Goal: Task Accomplishment & Management: Manage account settings

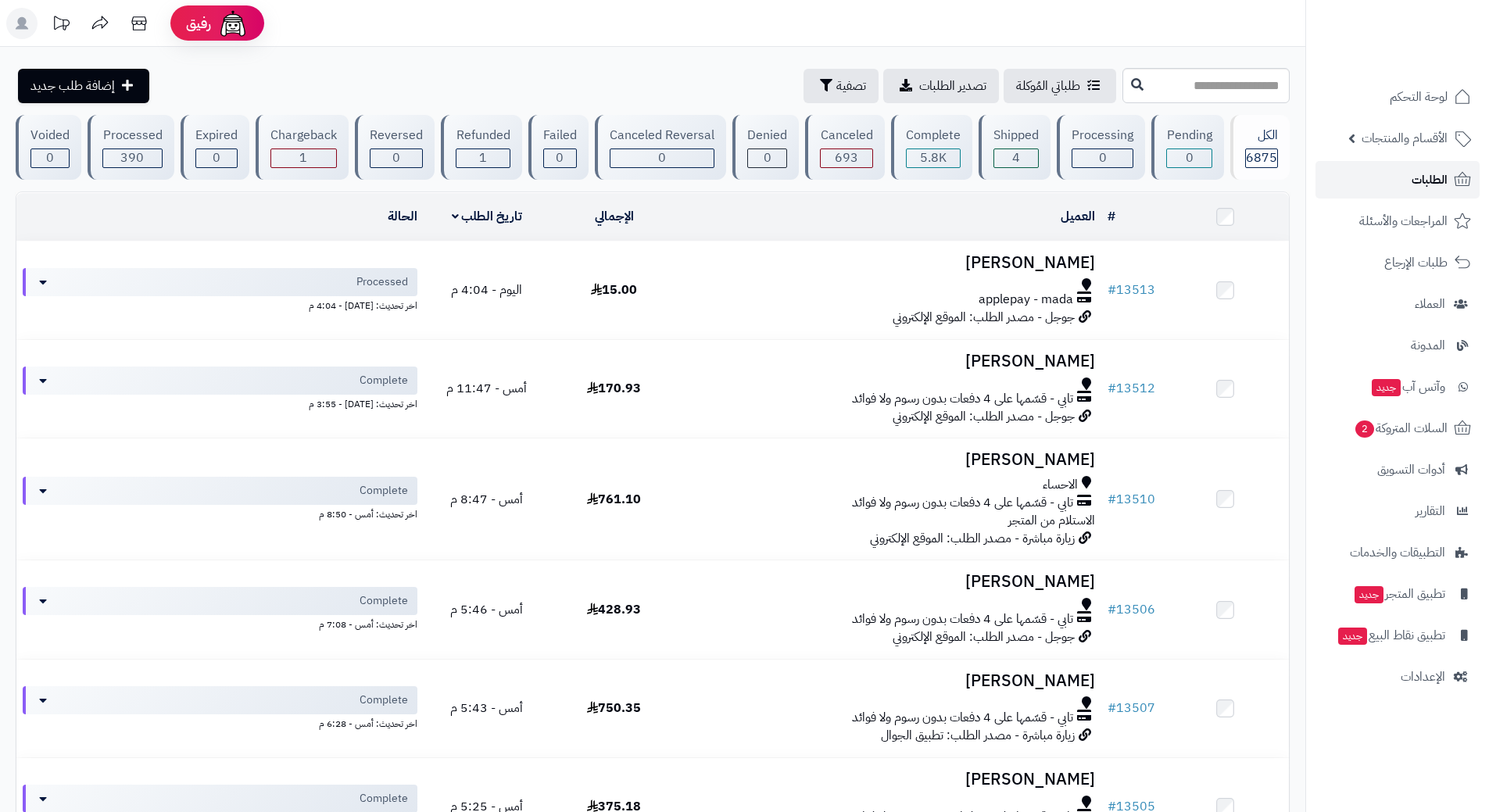
click at [1436, 182] on span "الطلبات" at bounding box center [1429, 180] width 36 height 22
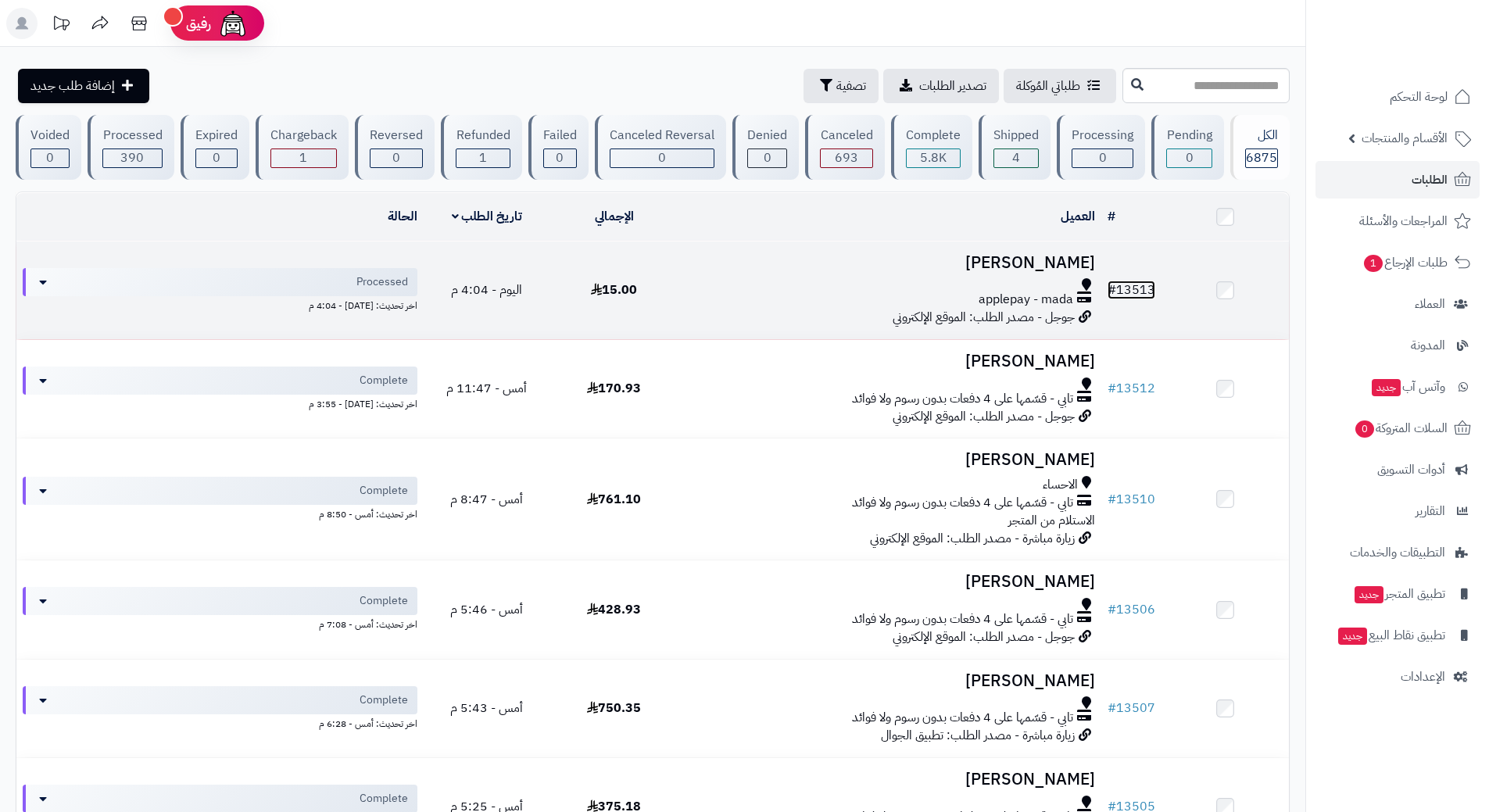
click at [1136, 283] on link "# 13513" at bounding box center [1131, 290] width 48 height 19
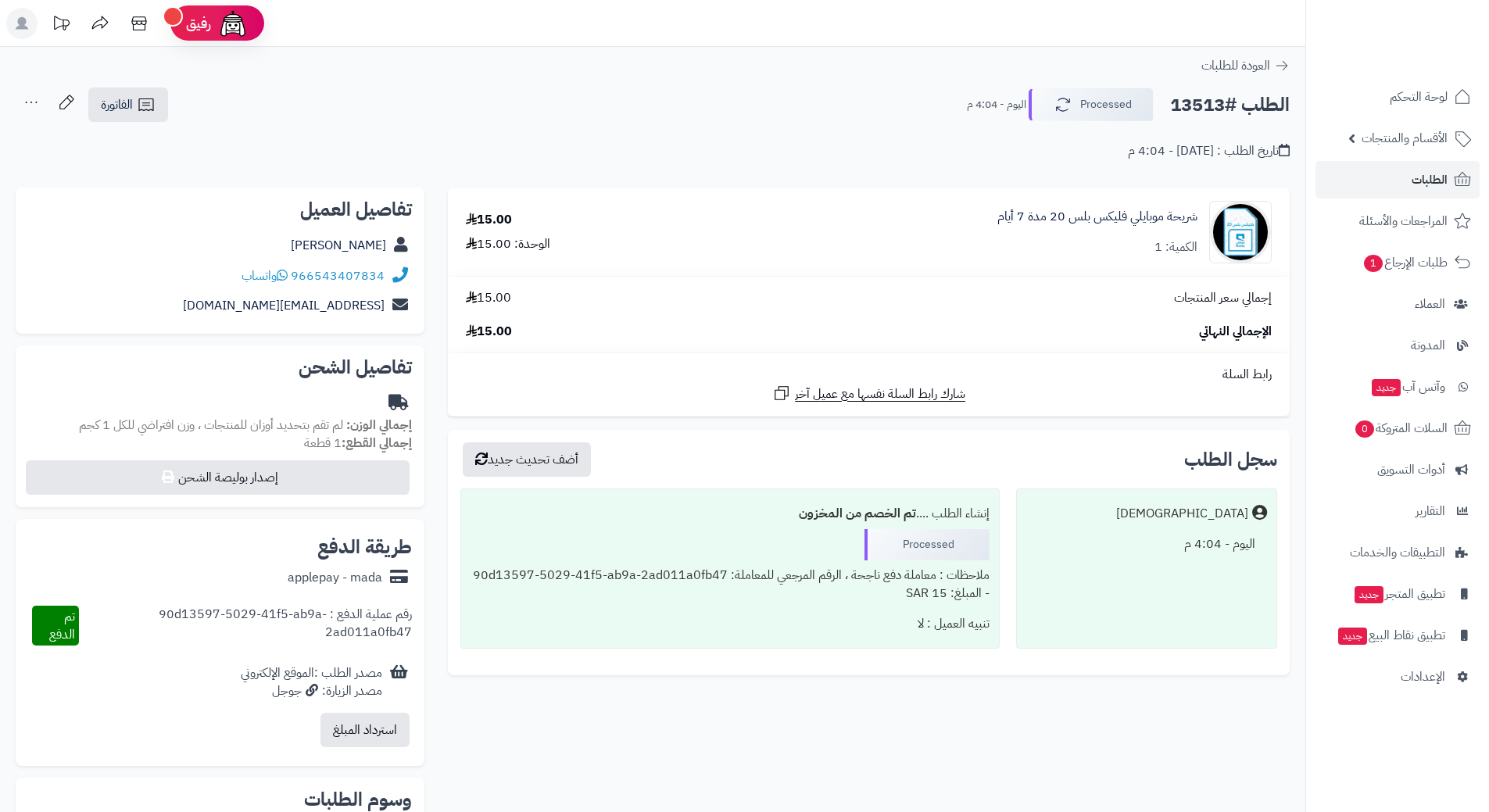
click at [1234, 104] on h2 "الطلب #13513" at bounding box center [1229, 105] width 120 height 32
copy div "الطلب #13513 Processed"
click at [372, 277] on link "966543407834" at bounding box center [337, 275] width 94 height 19
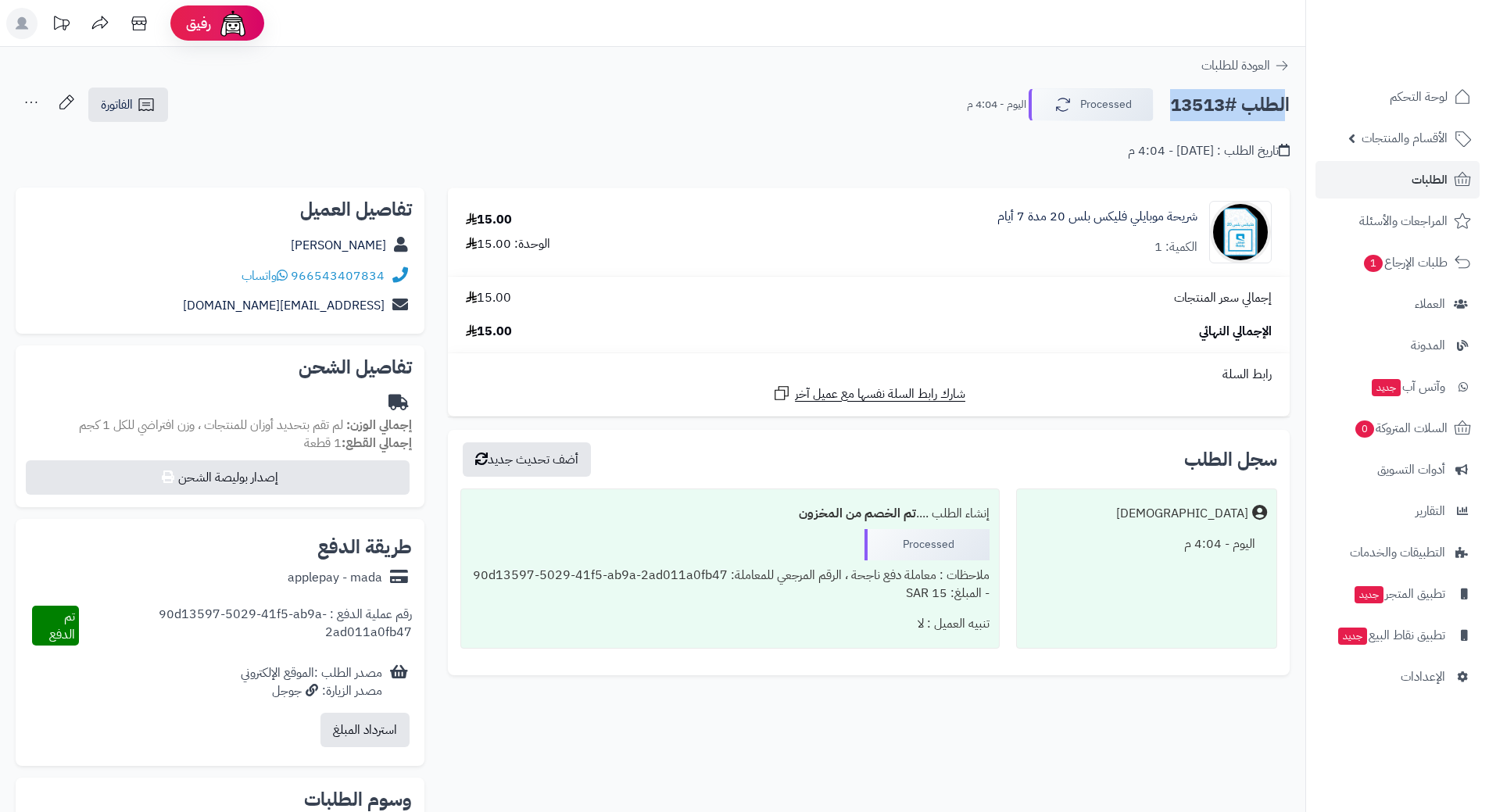
click at [1207, 108] on h2 "الطلب #13513" at bounding box center [1229, 105] width 120 height 32
click at [1094, 97] on button "Processed" at bounding box center [1090, 104] width 125 height 33
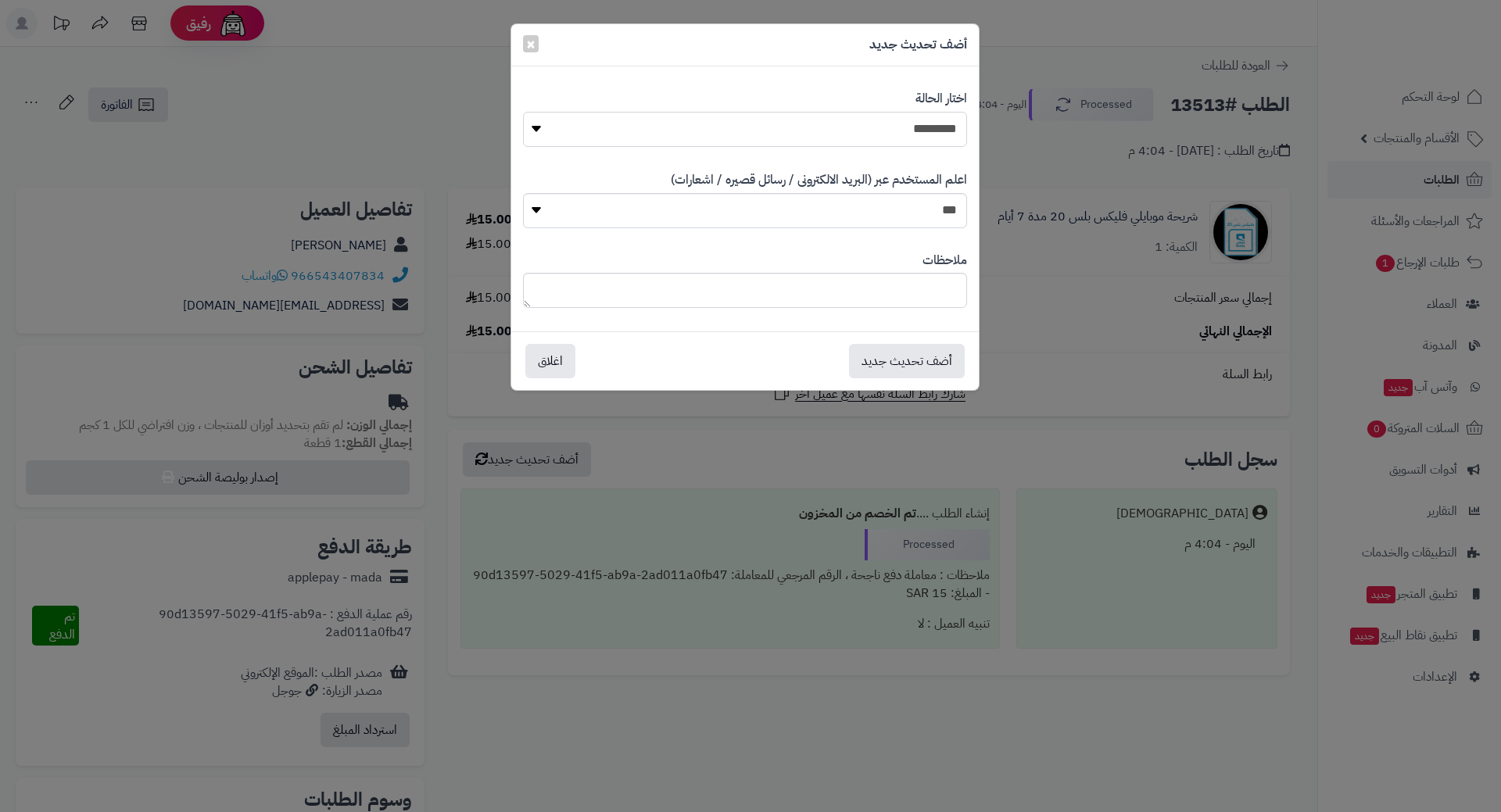
click at [936, 125] on select "**********" at bounding box center [744, 129] width 444 height 35
select select "*"
click at [523, 112] on select "**********" at bounding box center [744, 129] width 444 height 35
click at [931, 359] on button "أضف تحديث جديد" at bounding box center [906, 360] width 116 height 35
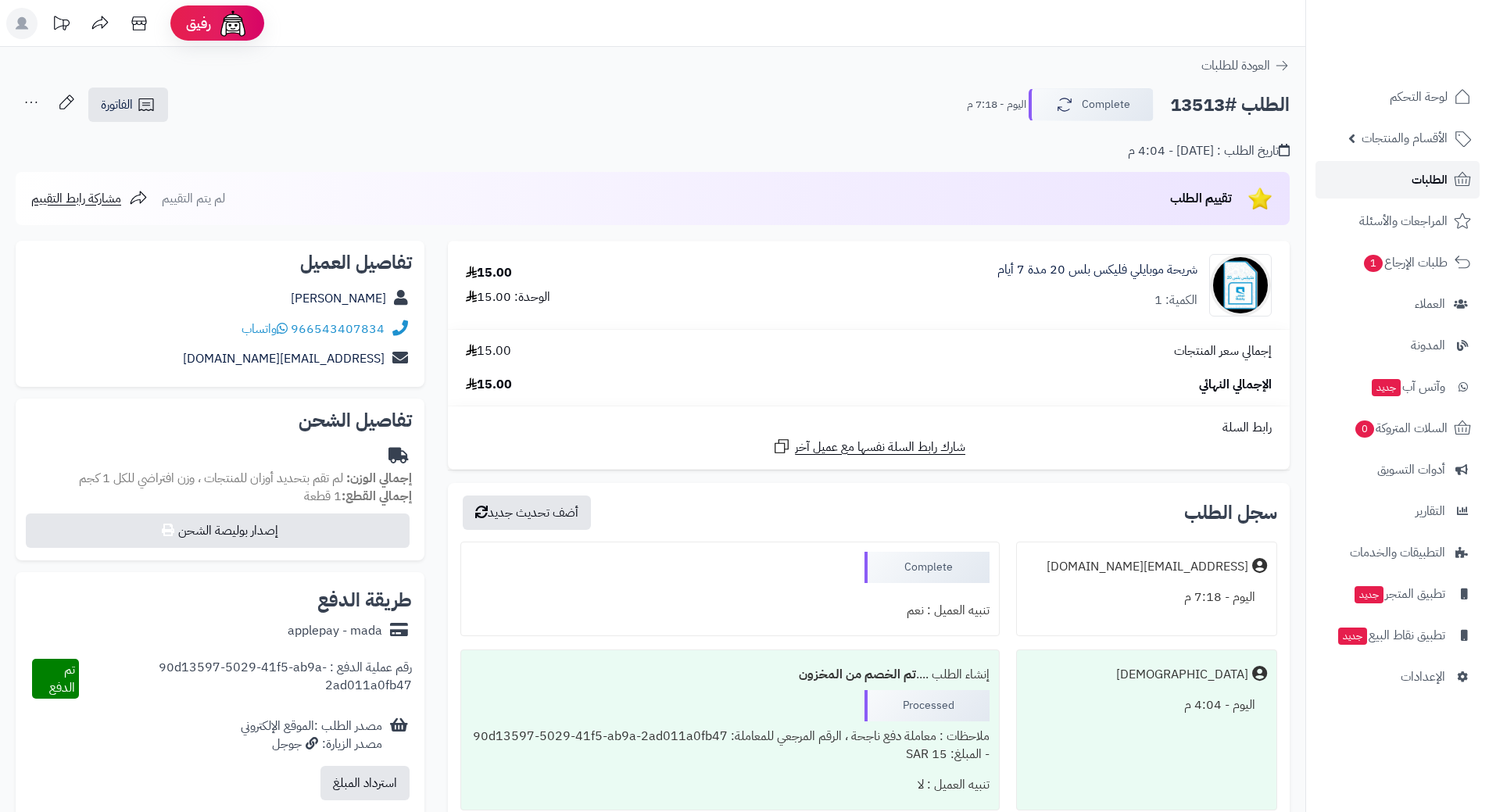
click at [1415, 192] on link "الطلبات" at bounding box center [1397, 180] width 164 height 37
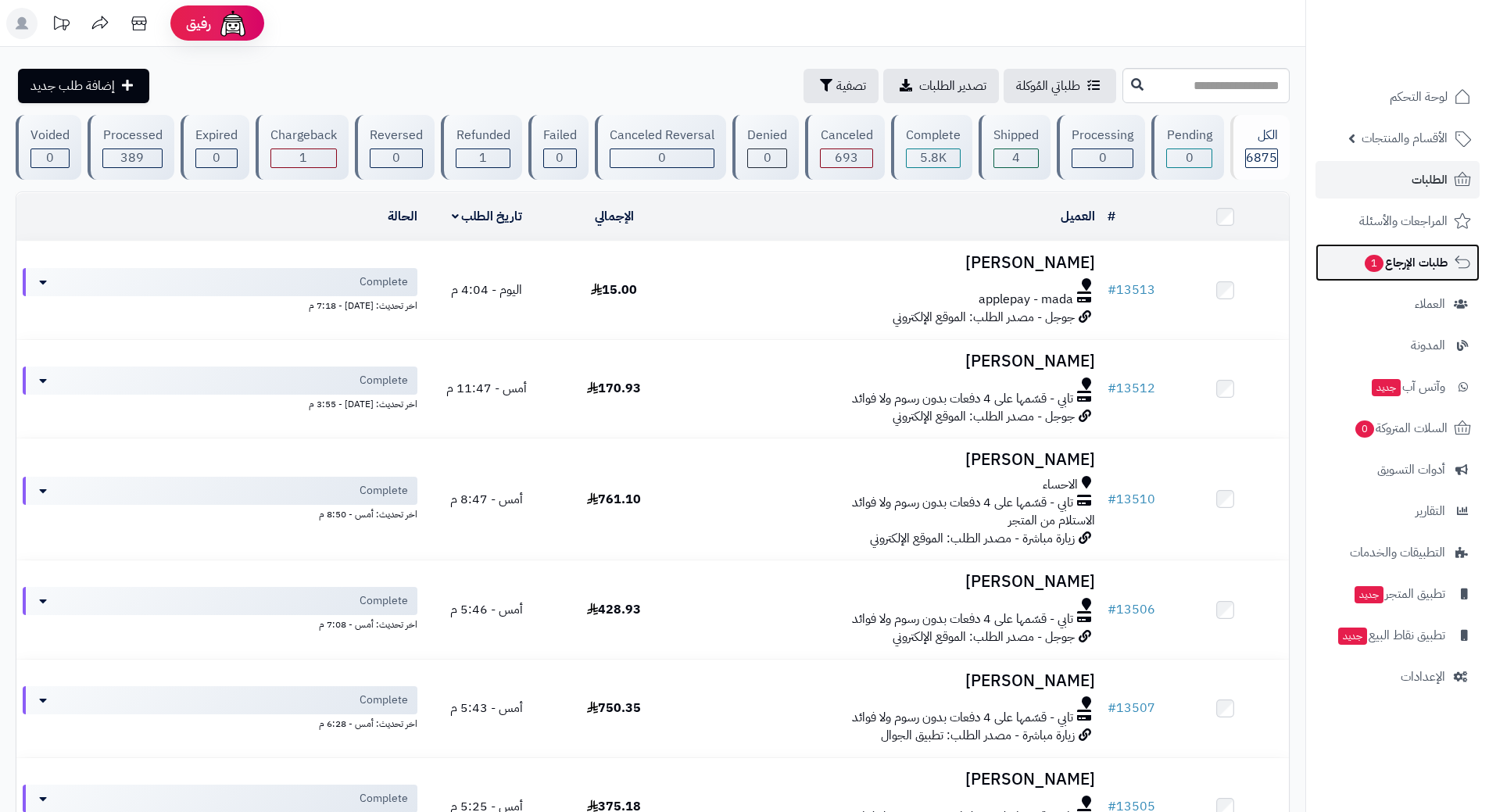
click at [1352, 260] on link "طلبات الإرجاع 1" at bounding box center [1397, 262] width 164 height 37
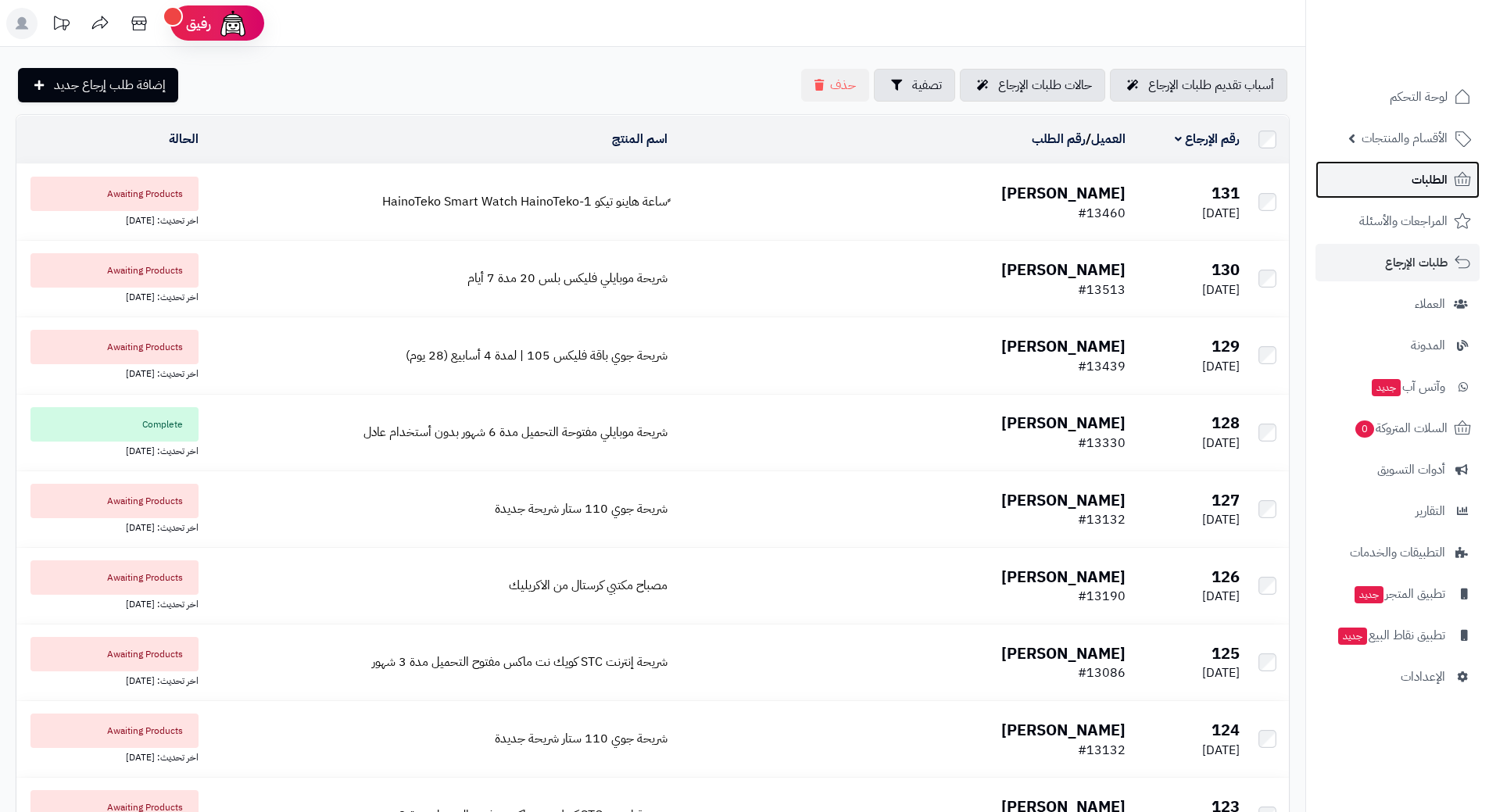
click at [1390, 172] on link "الطلبات" at bounding box center [1397, 180] width 164 height 37
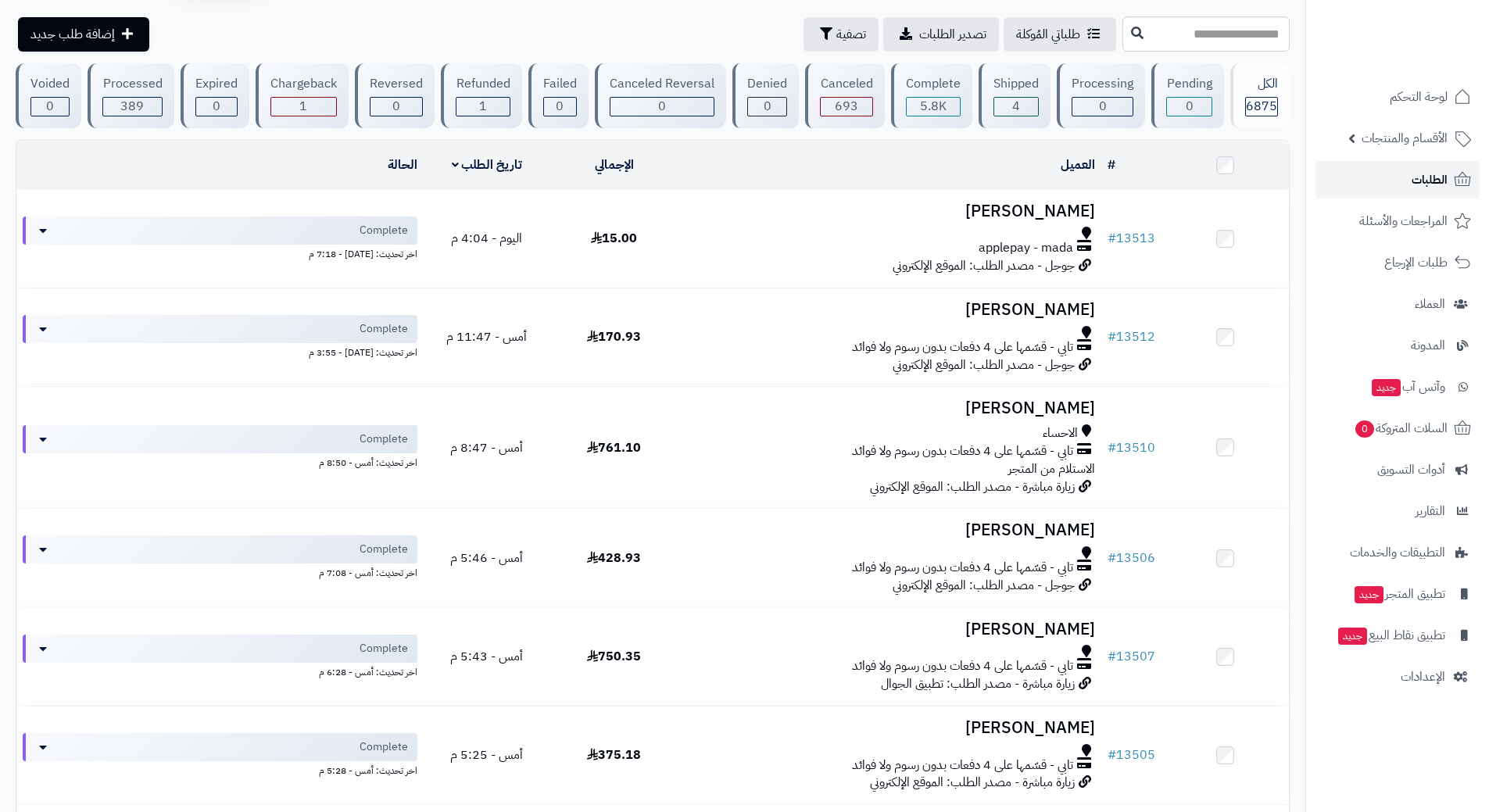
scroll to position [78, 0]
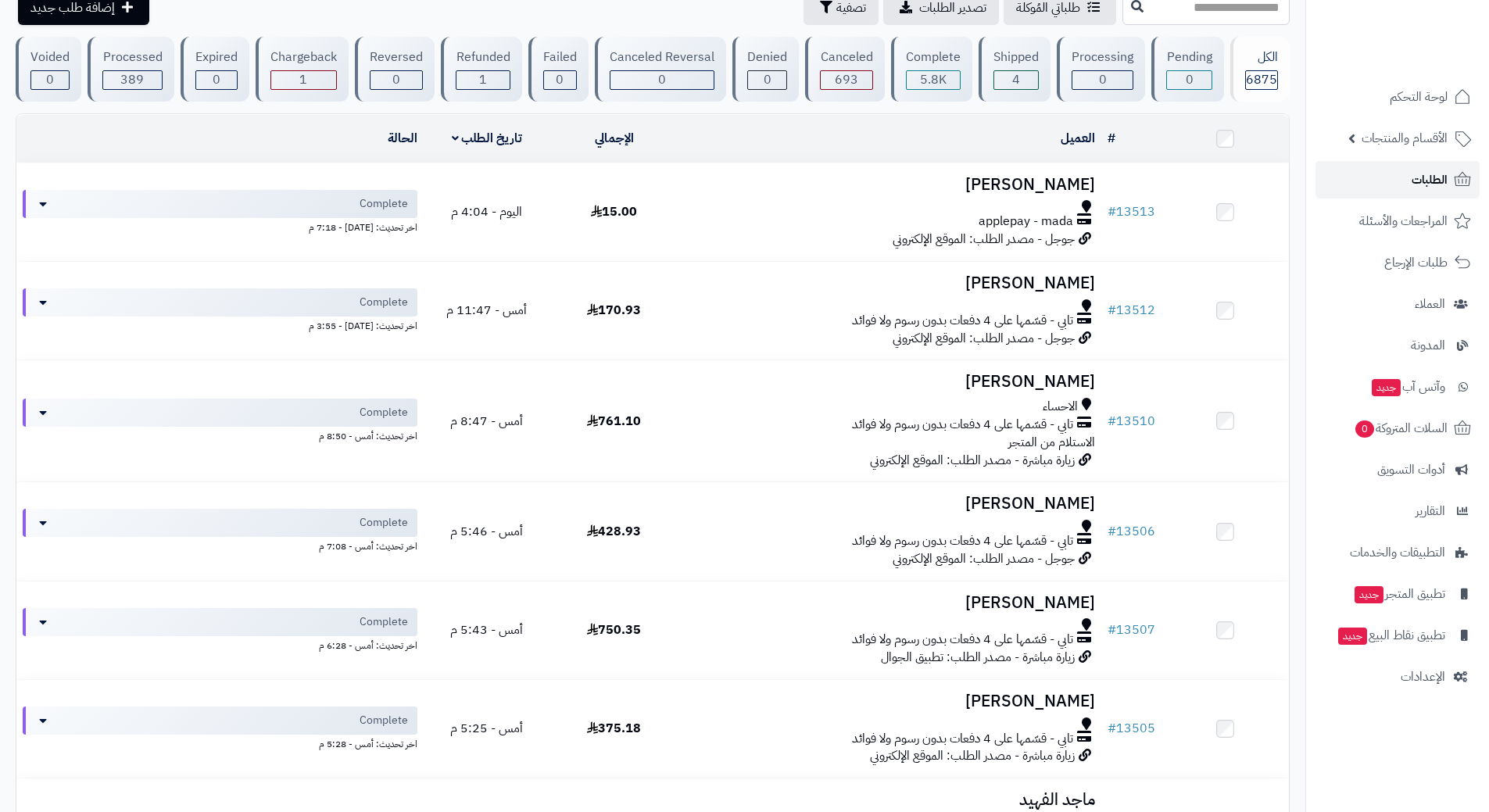
click at [1352, 183] on link "الطلبات" at bounding box center [1397, 180] width 164 height 37
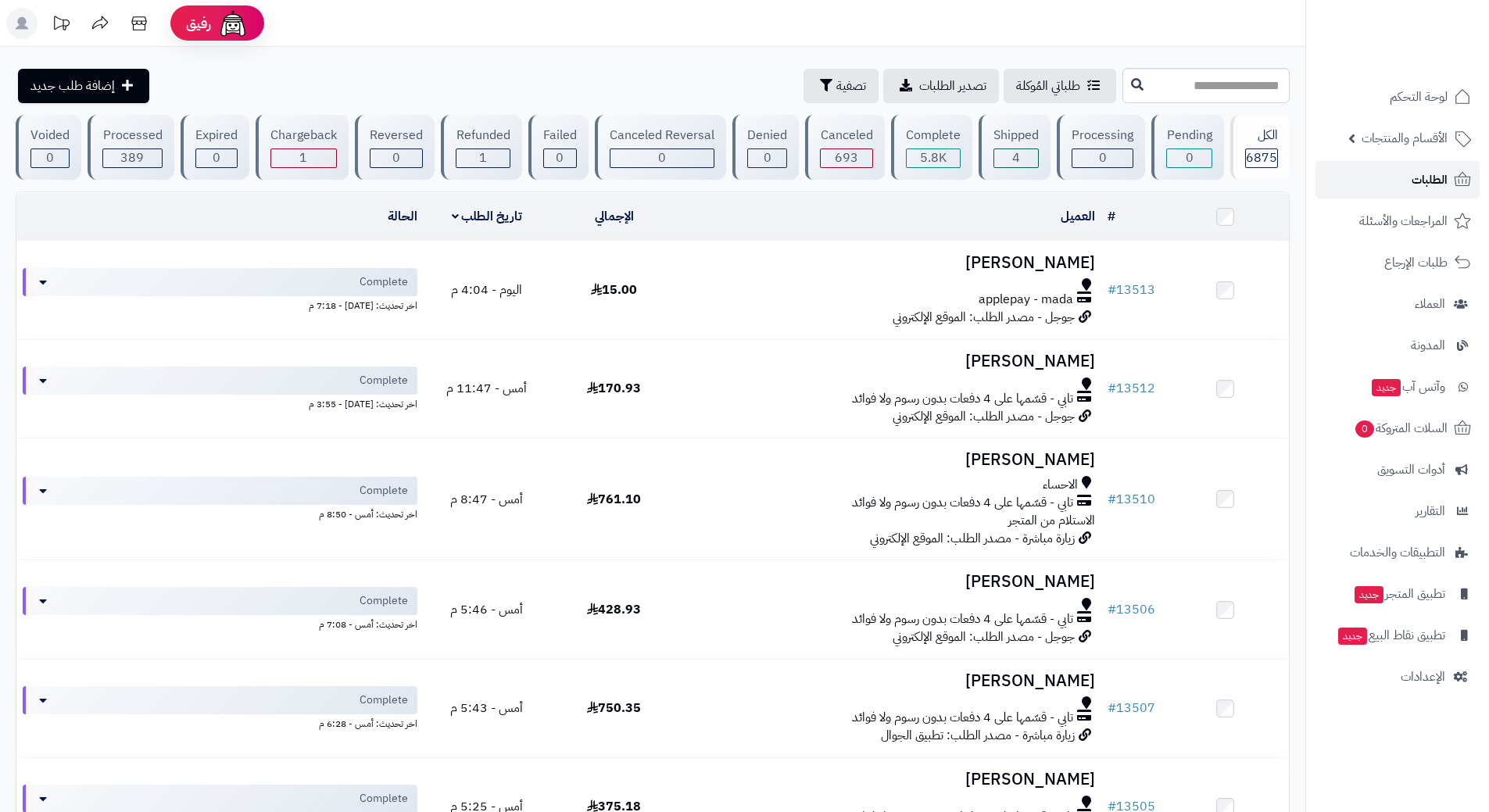
click at [1369, 175] on link "الطلبات" at bounding box center [1397, 180] width 164 height 37
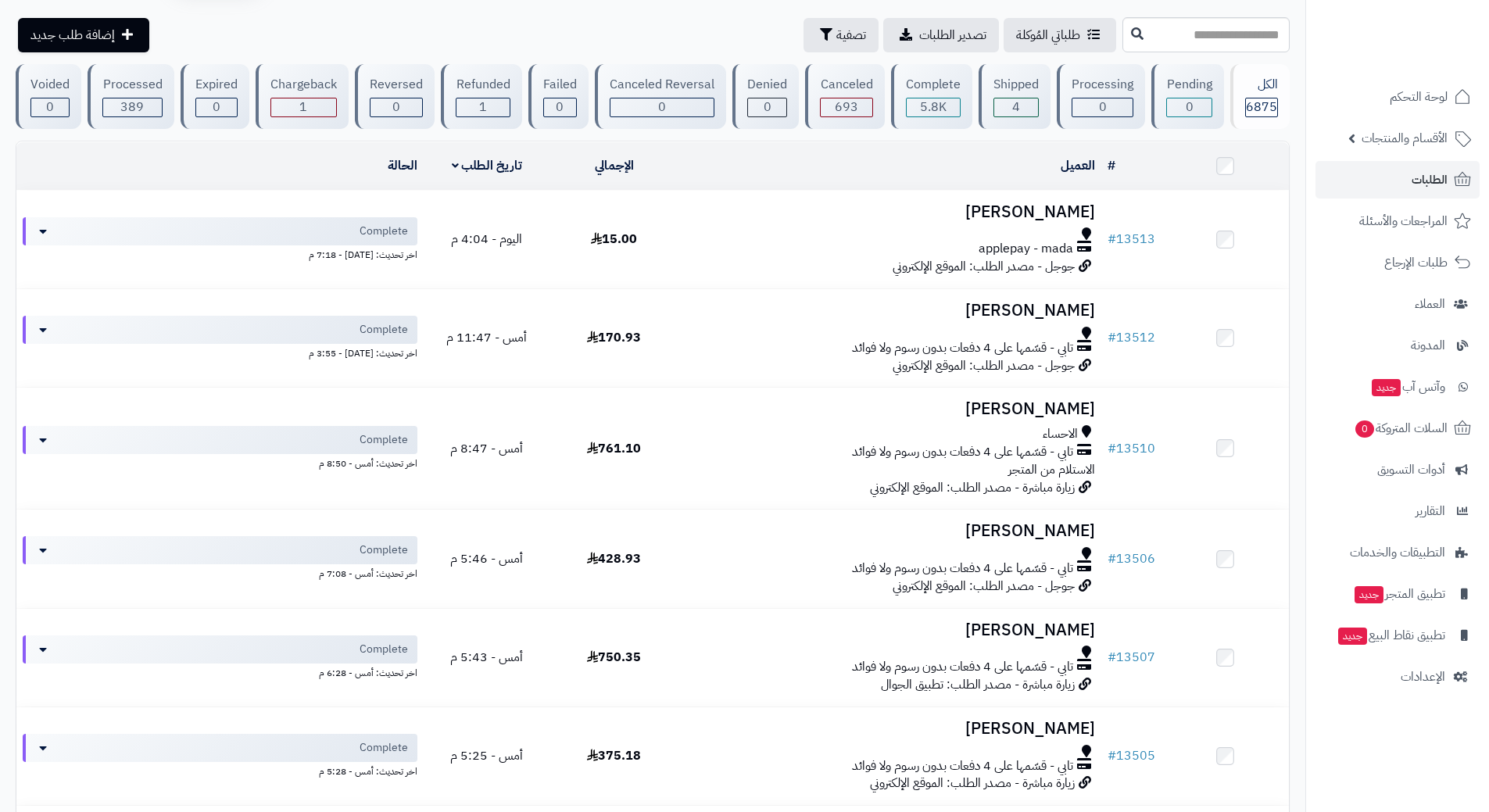
scroll to position [78, 0]
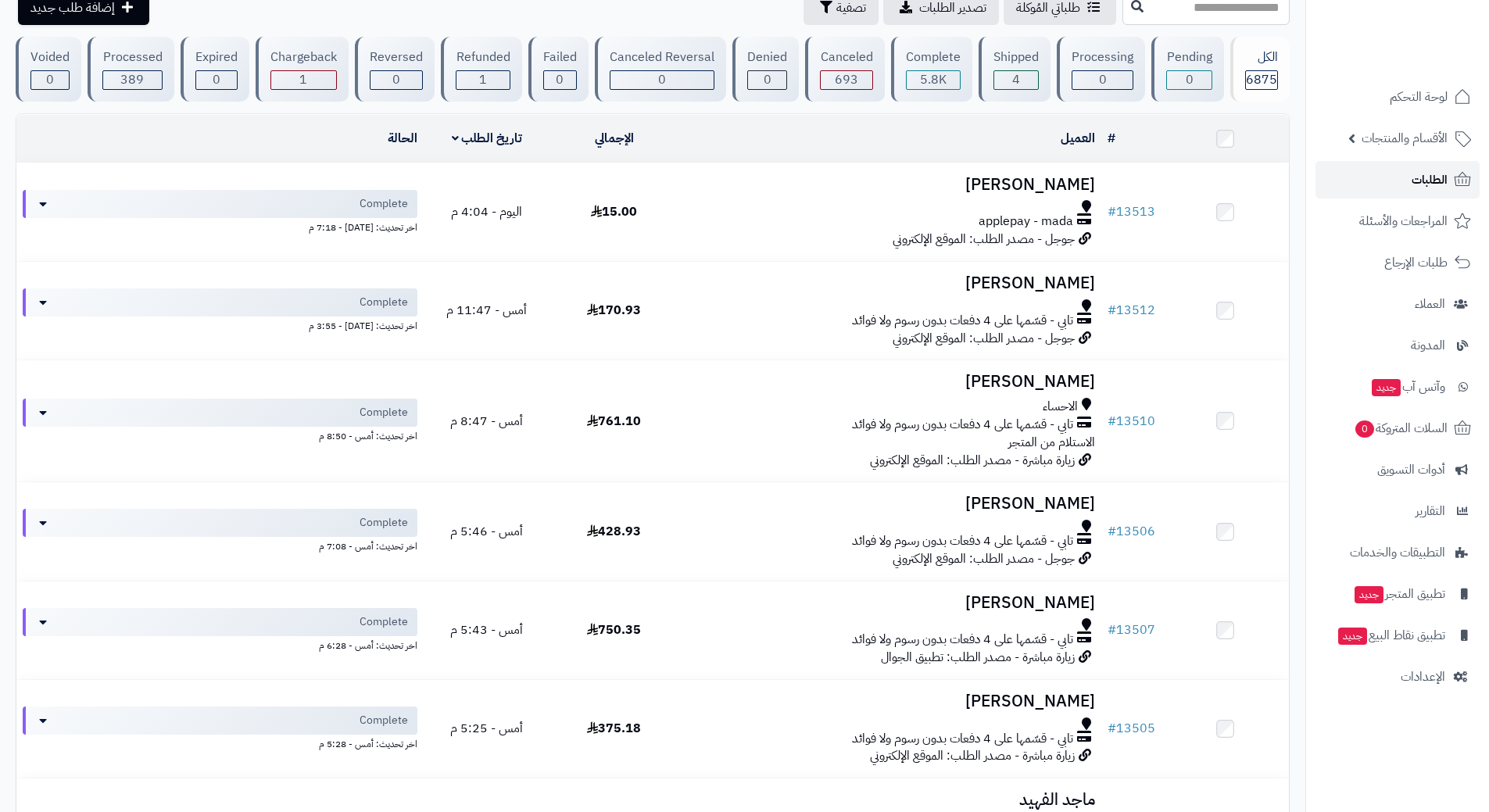
click at [1350, 168] on link "الطلبات" at bounding box center [1397, 180] width 164 height 37
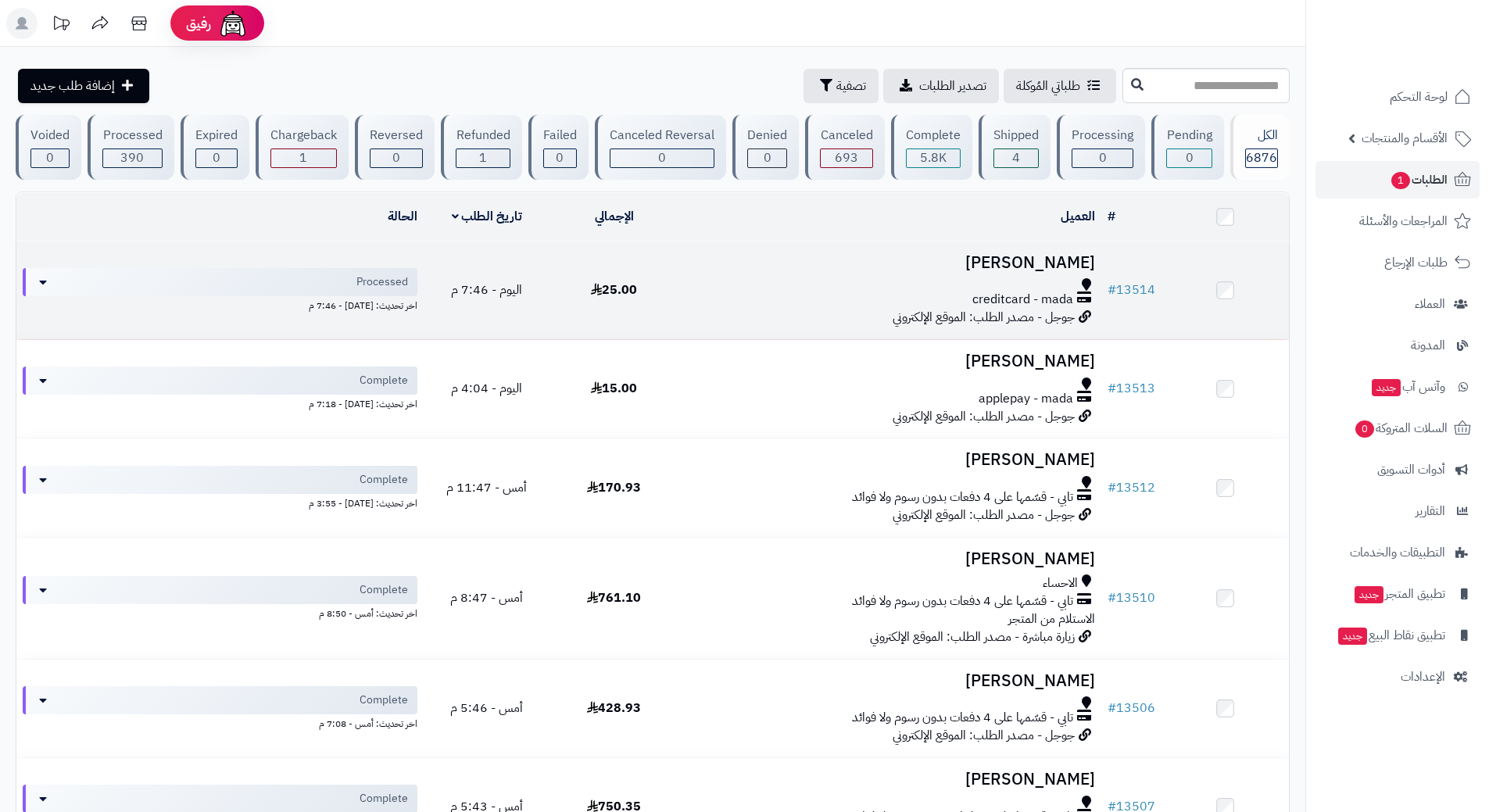
click at [708, 282] on div at bounding box center [889, 284] width 411 height 12
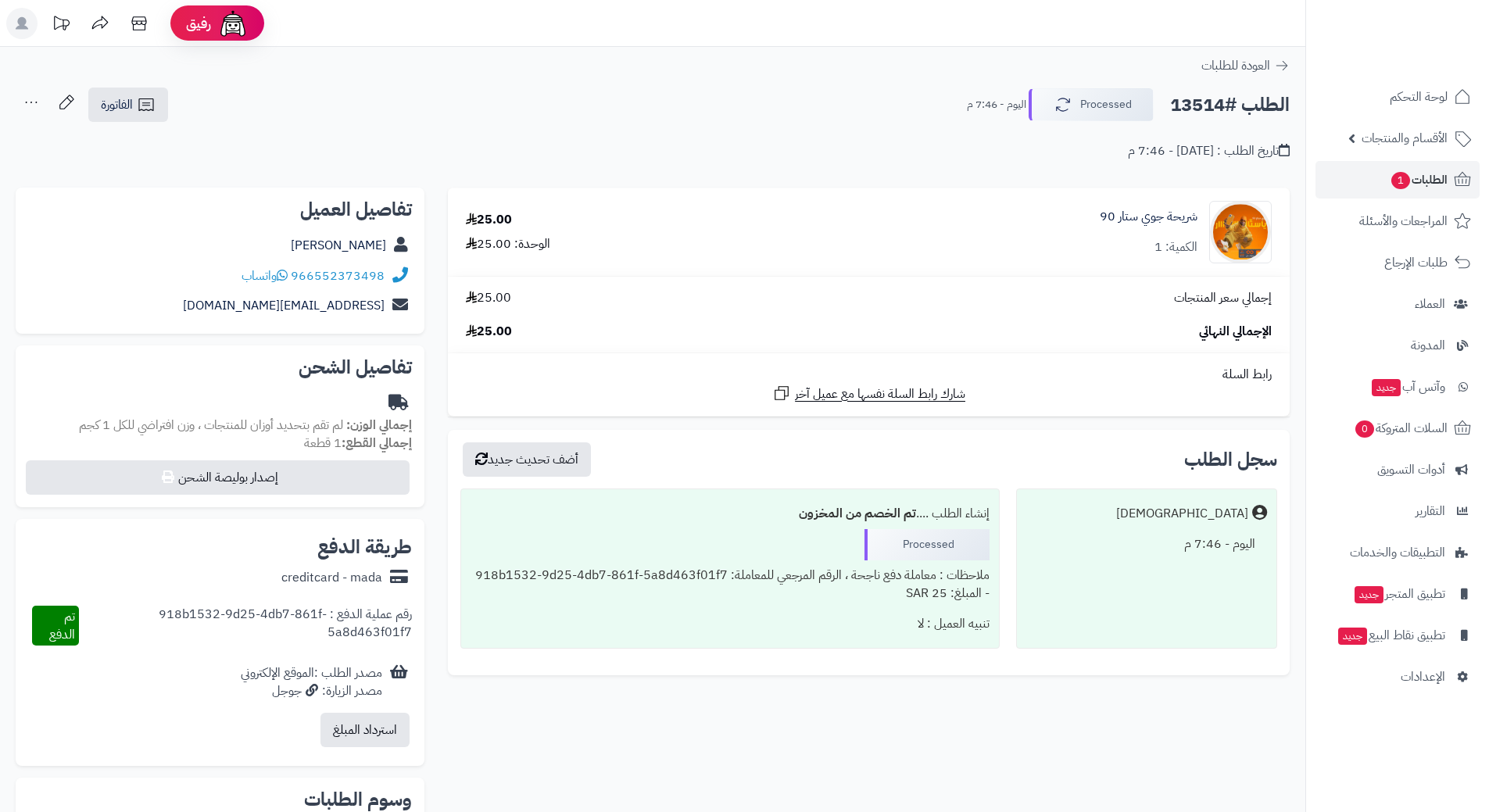
click at [1215, 98] on h2 "الطلب #13514" at bounding box center [1229, 105] width 120 height 32
click at [1216, 97] on h2 "الطلب #13514" at bounding box center [1229, 105] width 120 height 32
copy div "الطلب #13514 Processed"
click at [287, 273] on icon at bounding box center [282, 274] width 11 height 12
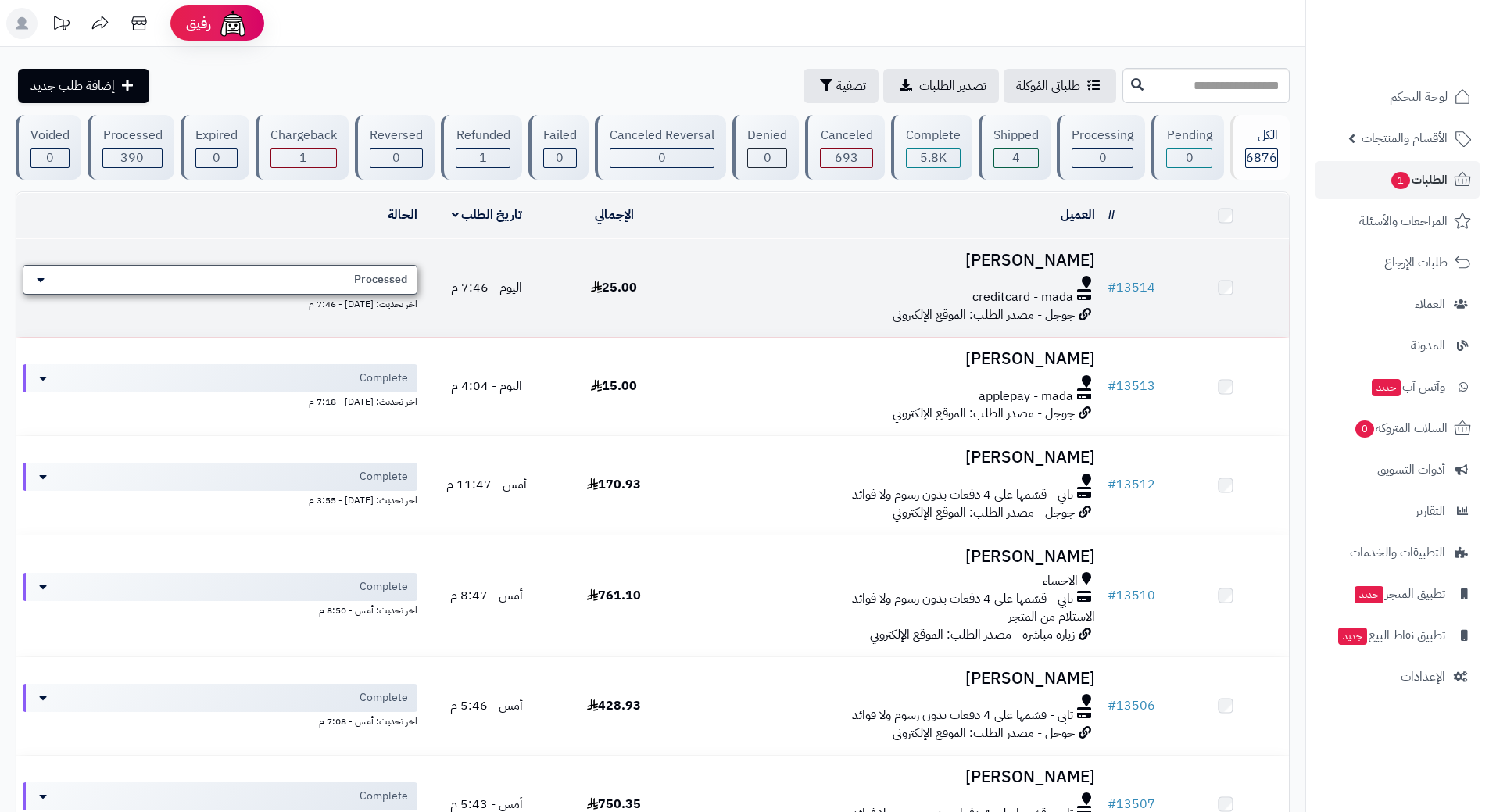
click at [373, 276] on span "Processed" at bounding box center [381, 279] width 53 height 15
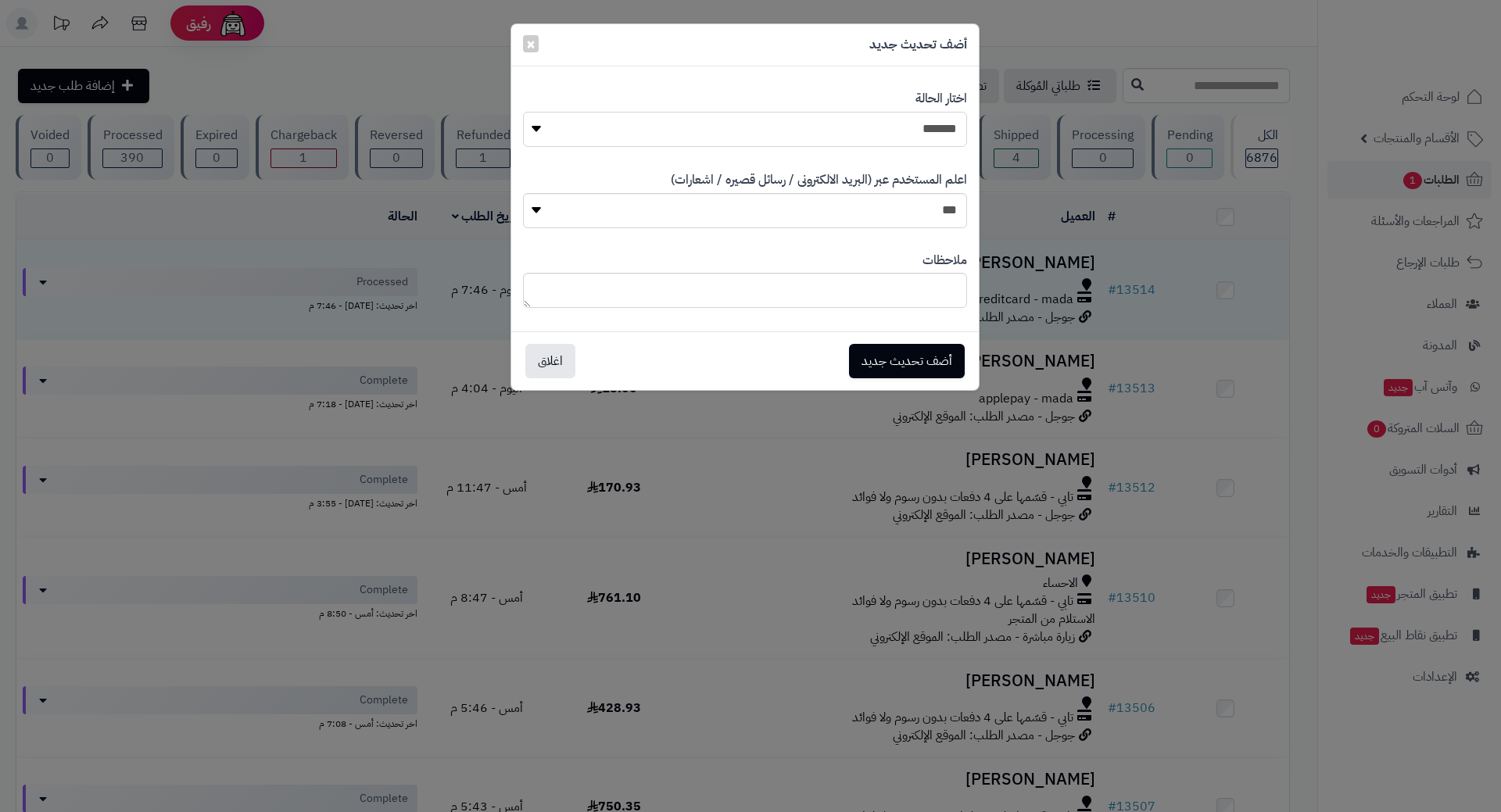
drag, startPoint x: 801, startPoint y: 120, endPoint x: 808, endPoint y: 126, distance: 9.2
click at [801, 121] on select "**********" at bounding box center [744, 129] width 444 height 35
select select "*"
click at [523, 112] on select "**********" at bounding box center [744, 129] width 444 height 35
click at [951, 352] on button "أضف تحديث جديد" at bounding box center [906, 360] width 116 height 35
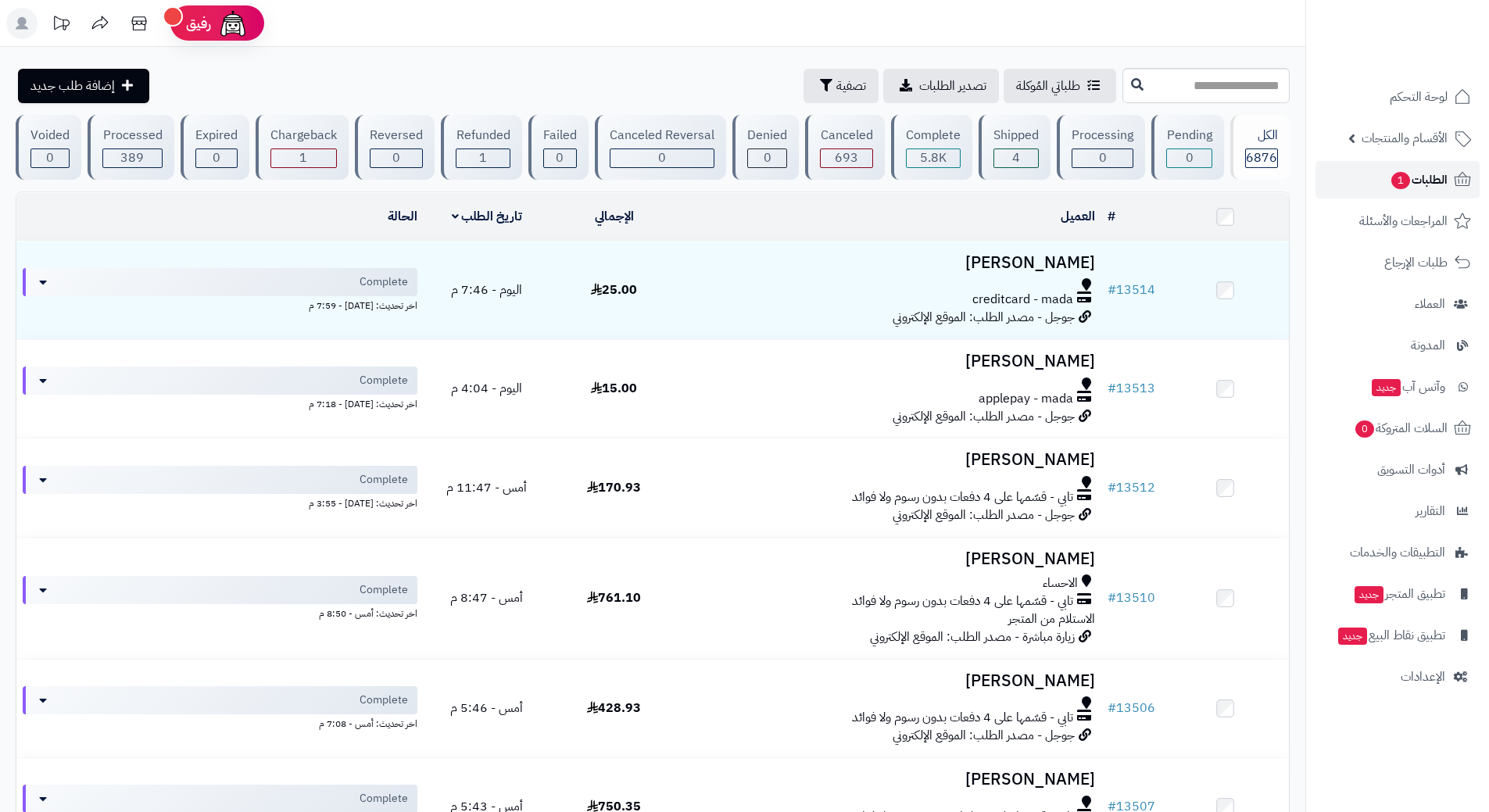
click at [1356, 167] on link "الطلبات 1" at bounding box center [1397, 180] width 164 height 37
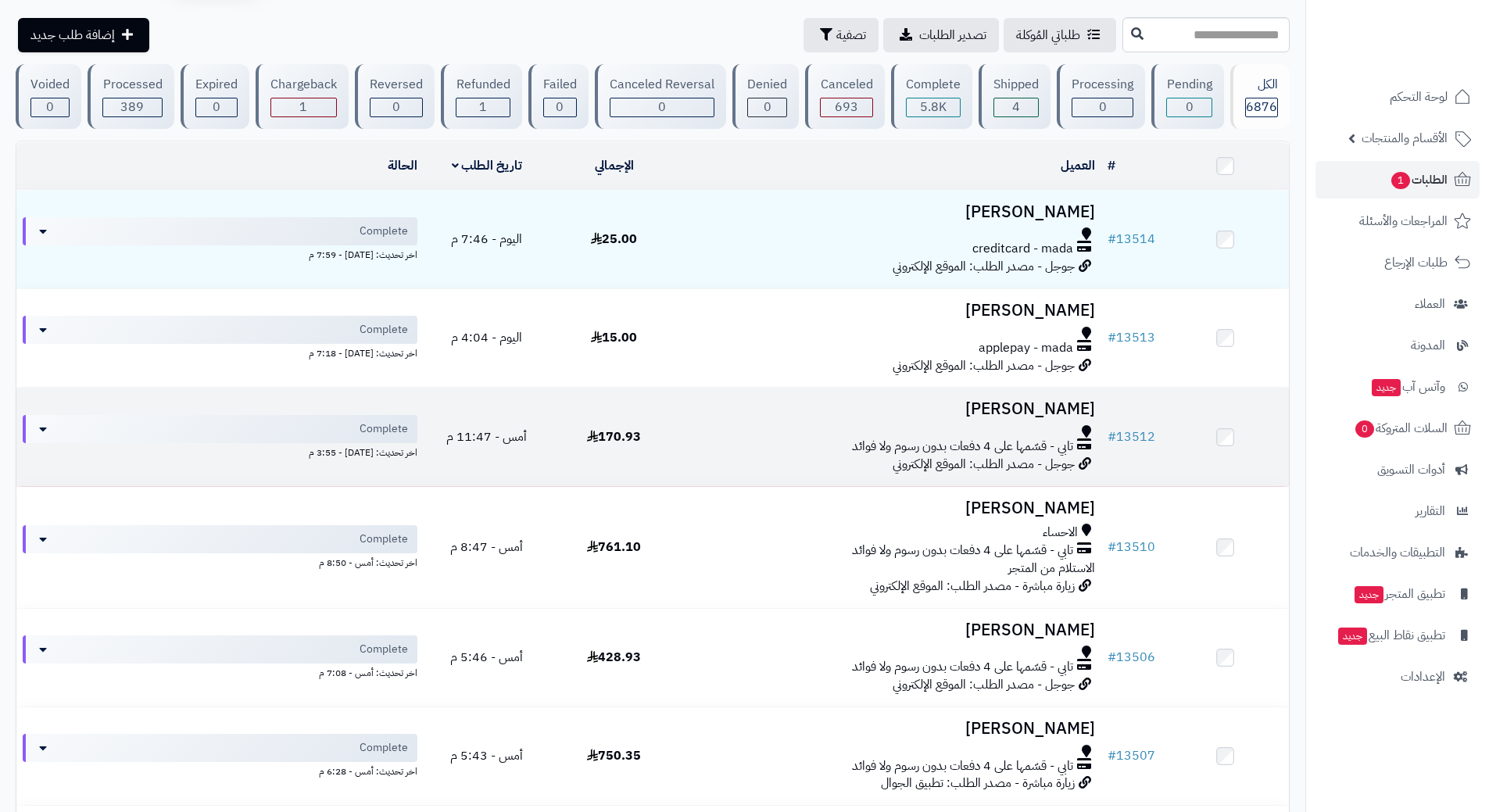
scroll to position [78, 0]
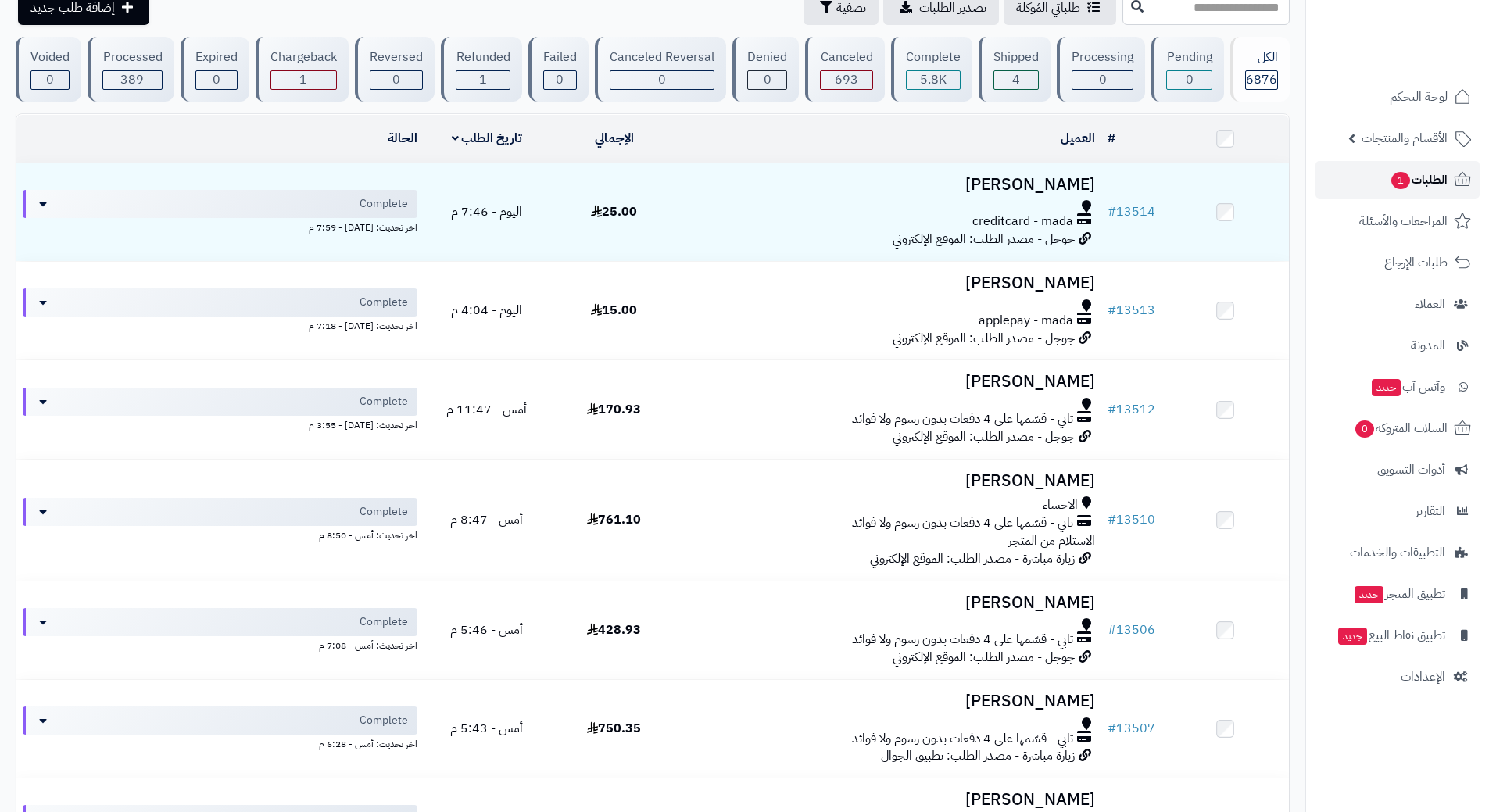
click at [1364, 181] on link "الطلبات 1" at bounding box center [1397, 180] width 164 height 37
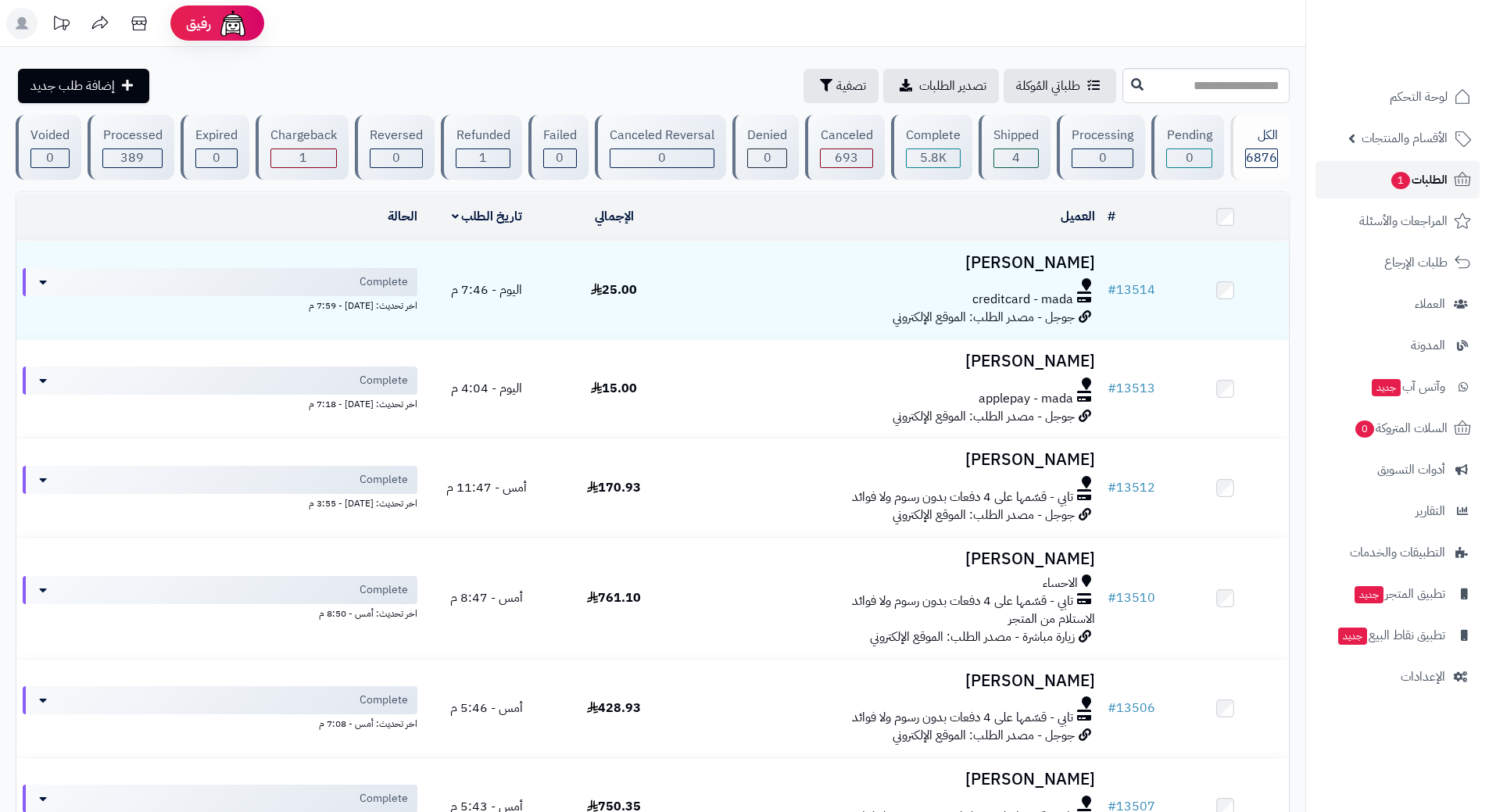
click at [1391, 178] on span "1" at bounding box center [1400, 180] width 19 height 17
click at [1351, 175] on link "الطلبات 1" at bounding box center [1397, 180] width 164 height 37
click at [1342, 177] on link "الطلبات 1" at bounding box center [1397, 180] width 164 height 37
click at [1378, 180] on link "الطلبات 1" at bounding box center [1397, 180] width 164 height 37
click at [1420, 171] on span "الطلبات" at bounding box center [1429, 180] width 36 height 22
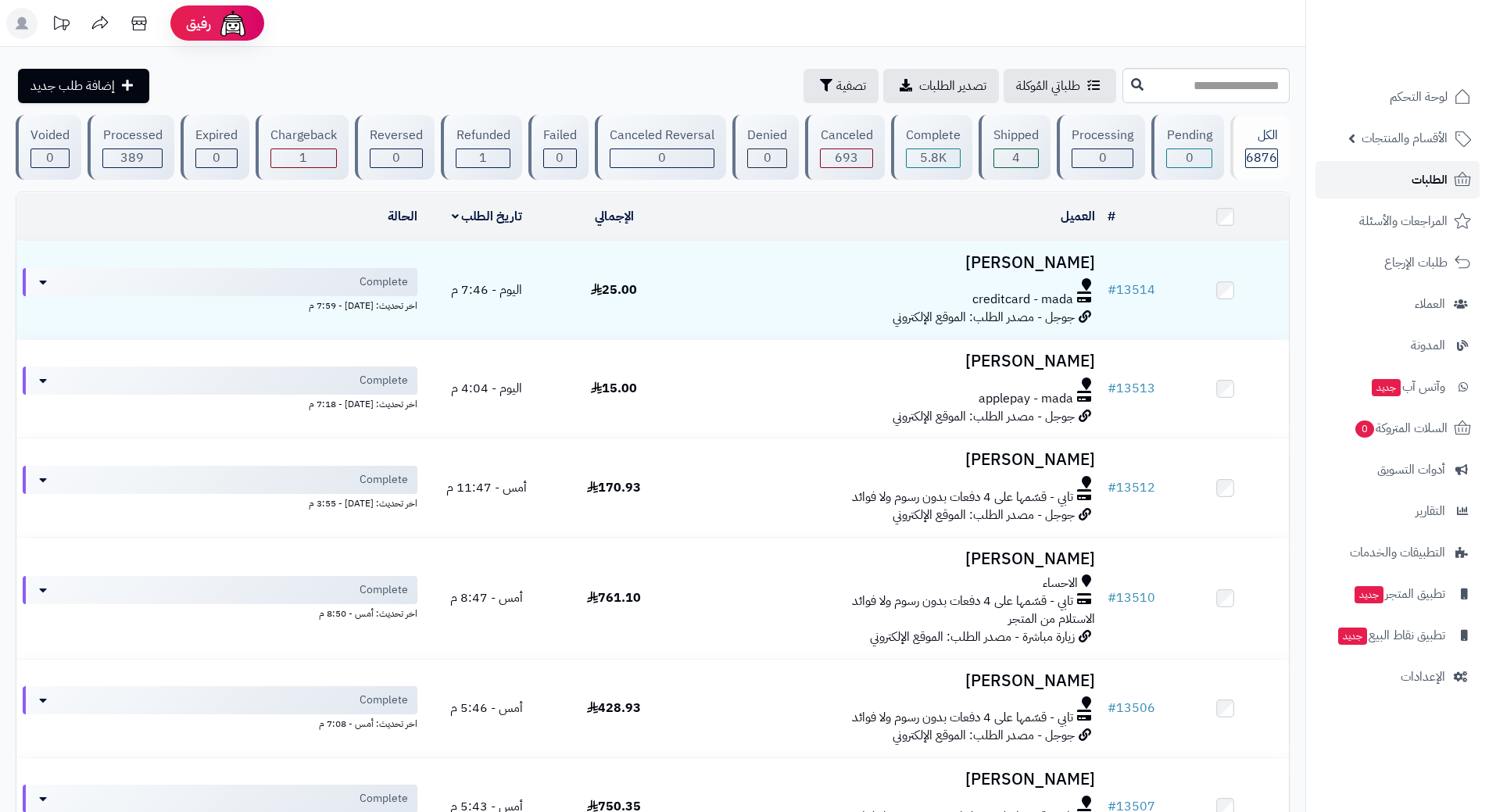
click at [1343, 180] on link "الطلبات" at bounding box center [1397, 180] width 164 height 37
click at [1368, 171] on link "الطلبات" at bounding box center [1397, 180] width 164 height 37
click at [1355, 184] on link "الطلبات" at bounding box center [1397, 180] width 164 height 37
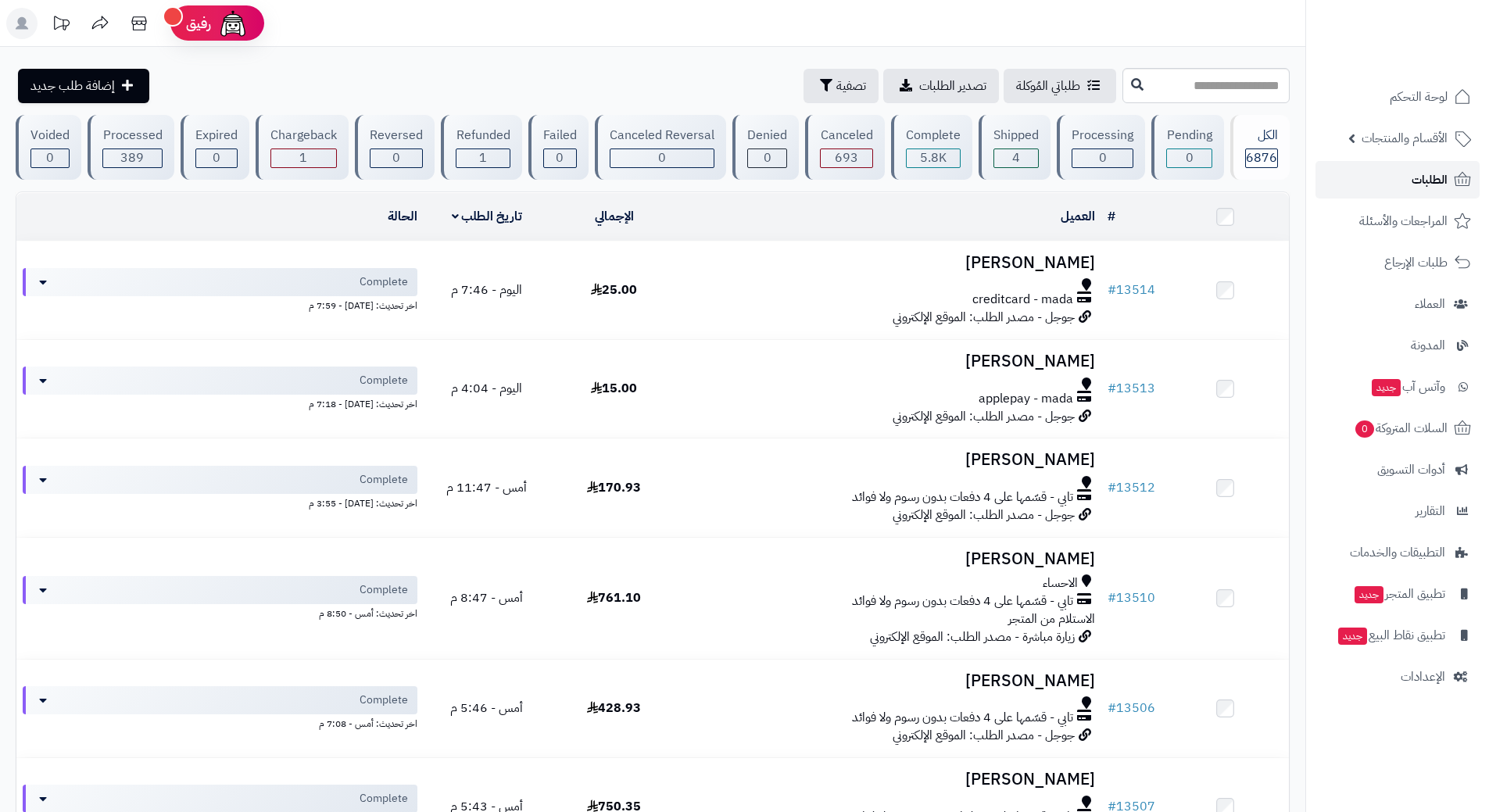
drag, startPoint x: 0, startPoint y: 0, endPoint x: 1355, endPoint y: 184, distance: 1367.4
click at [1355, 184] on link "الطلبات" at bounding box center [1397, 180] width 164 height 37
click at [1363, 184] on link "الطلبات" at bounding box center [1397, 180] width 164 height 37
click at [1427, 176] on span "الطلبات" at bounding box center [1429, 180] width 36 height 22
click at [1376, 175] on link "الطلبات" at bounding box center [1397, 180] width 164 height 37
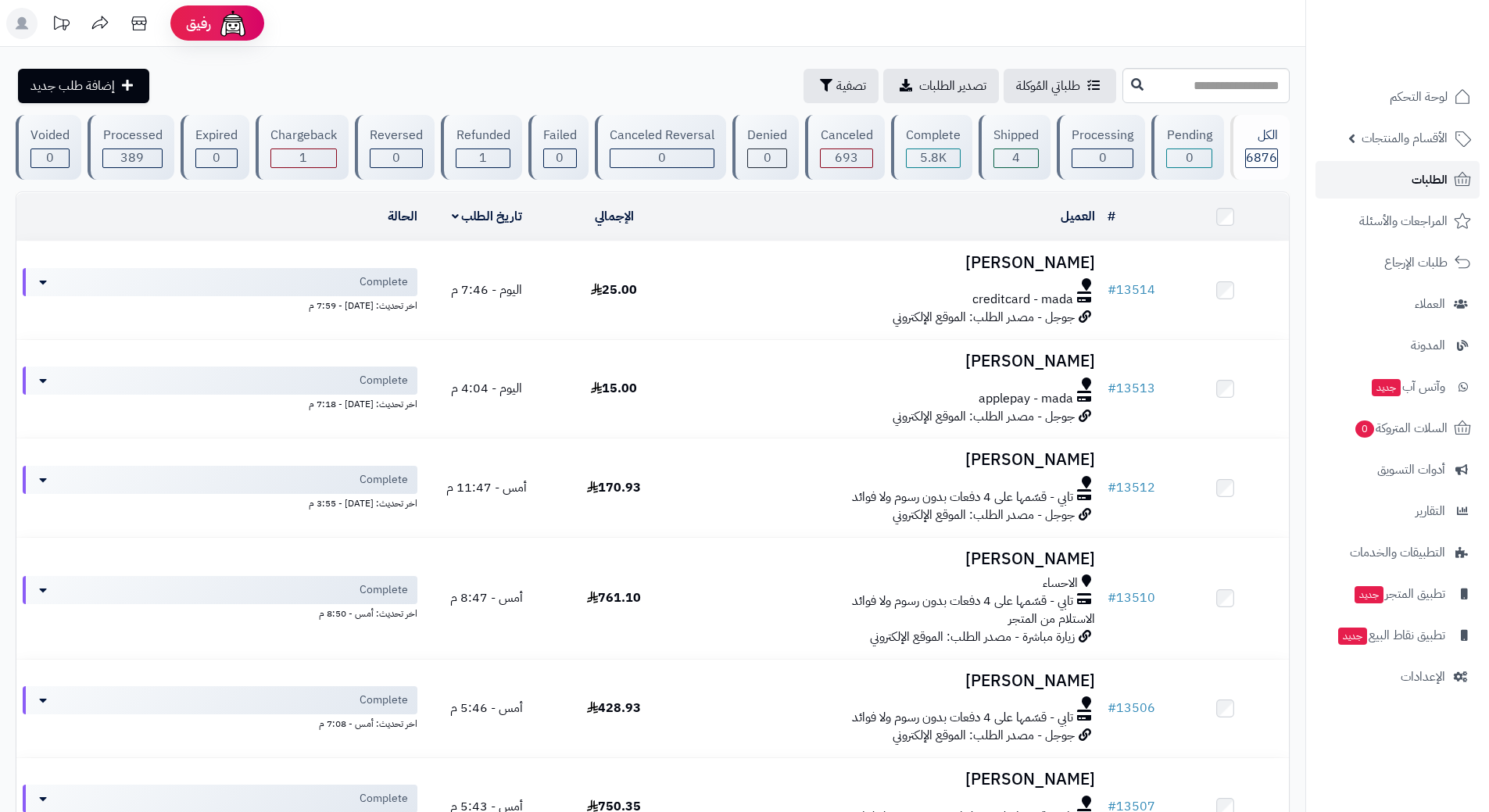
click at [1373, 181] on link "الطلبات" at bounding box center [1397, 180] width 164 height 37
